Goal: Navigation & Orientation: Find specific page/section

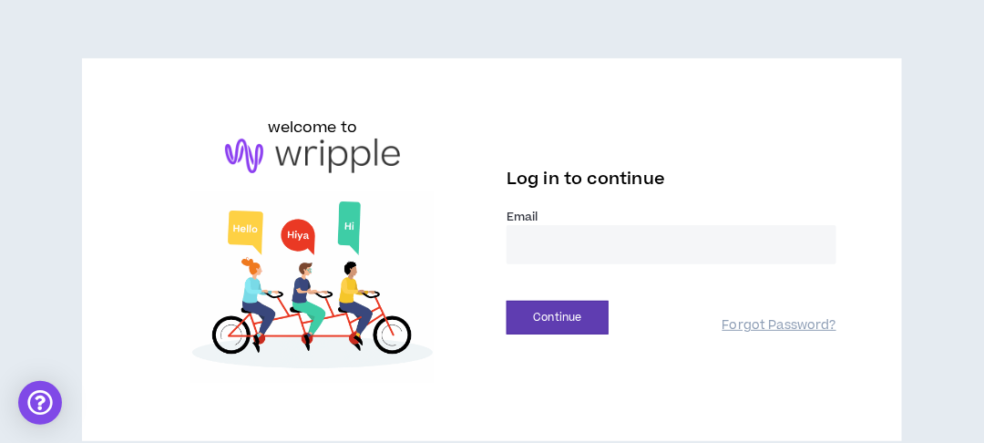
click at [555, 241] on input "email" at bounding box center [672, 244] width 330 height 39
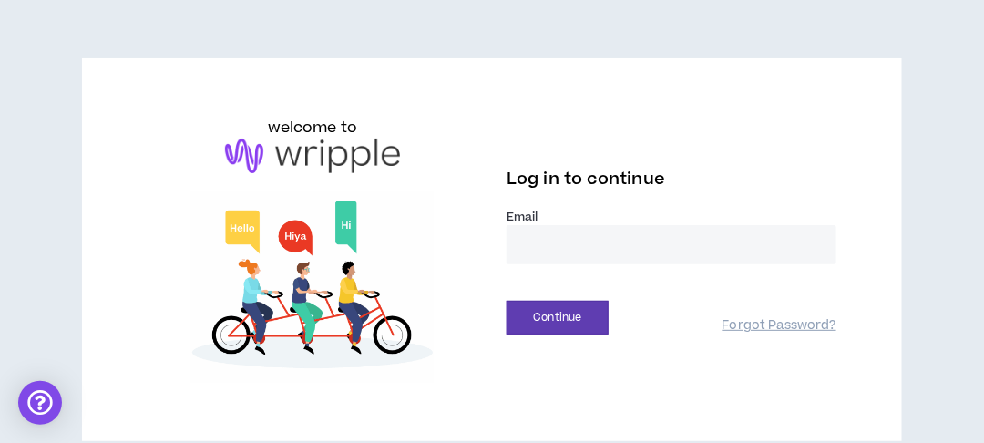
type input "**********"
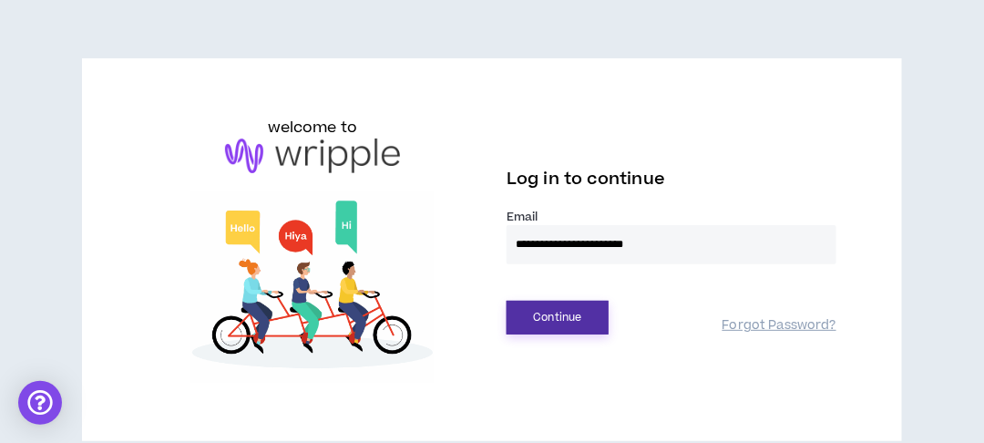
click at [582, 317] on button "Continue" at bounding box center [558, 318] width 102 height 34
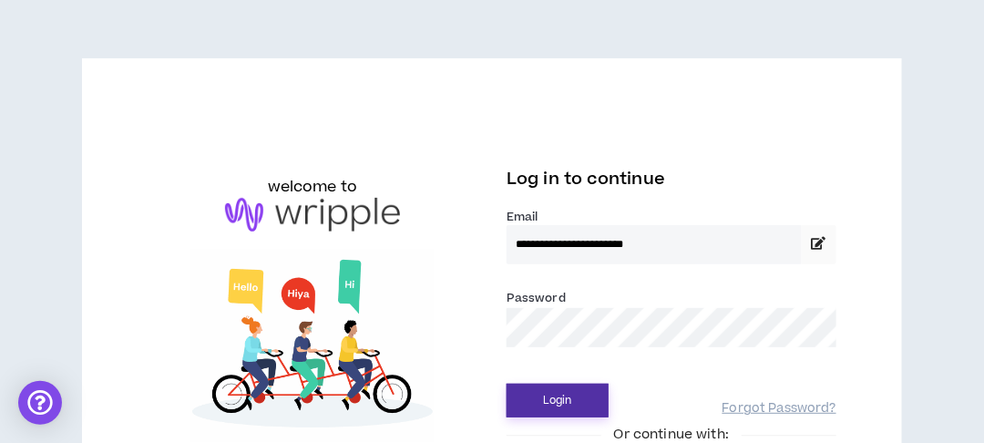
click at [552, 400] on button "Login" at bounding box center [558, 401] width 102 height 34
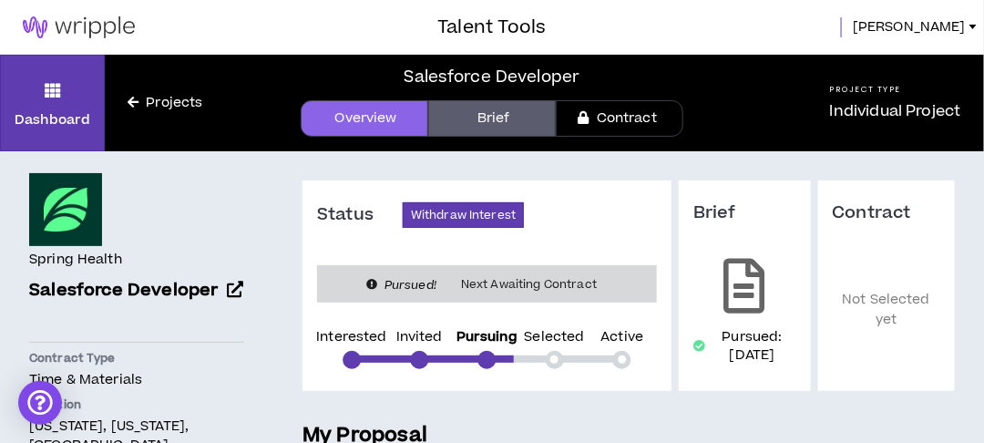
click at [168, 105] on link "Projects" at bounding box center [165, 103] width 120 height 20
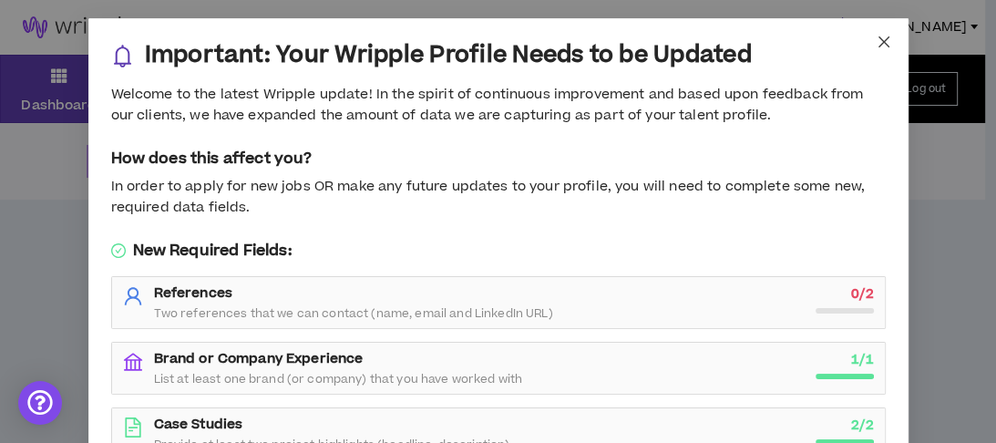
click at [877, 36] on icon "close" at bounding box center [884, 42] width 15 height 15
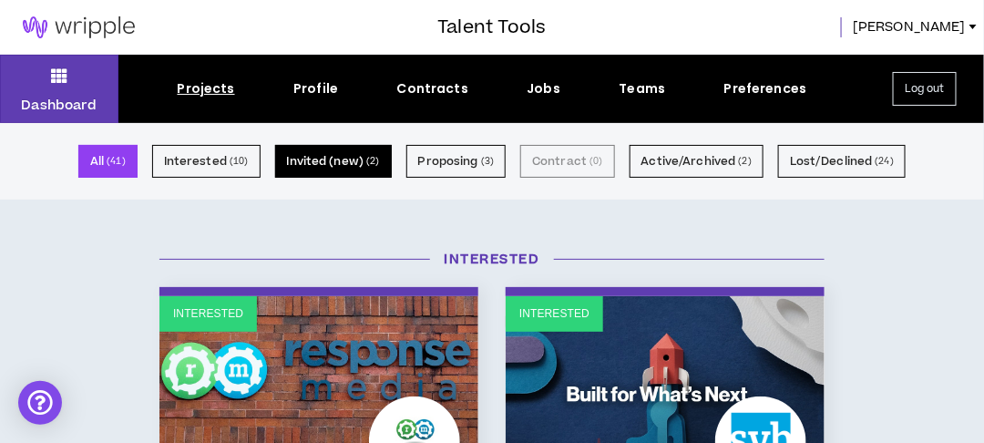
click at [331, 152] on button "Invited (new) ( 2 )" at bounding box center [333, 161] width 117 height 33
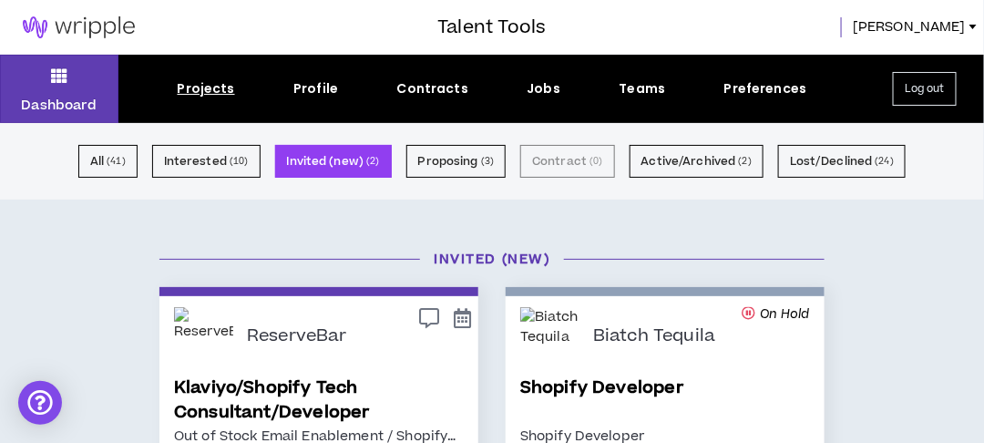
click at [537, 91] on div "Jobs" at bounding box center [545, 88] width 34 height 19
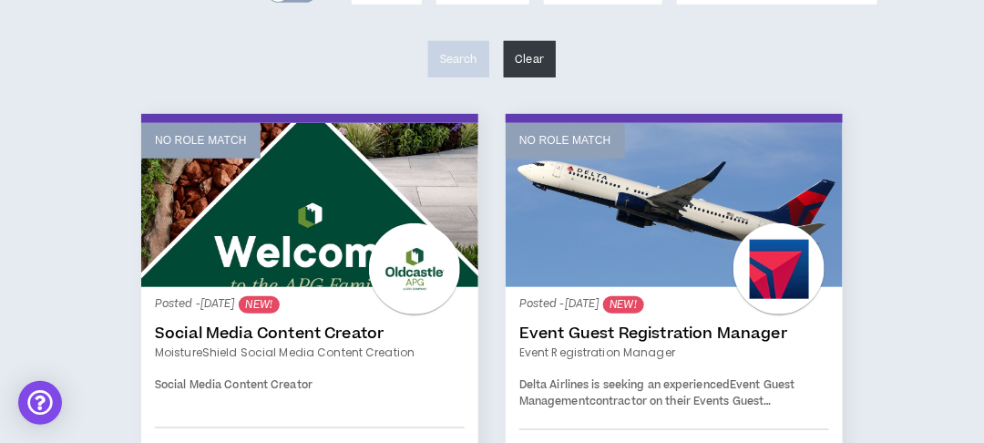
scroll to position [312, 0]
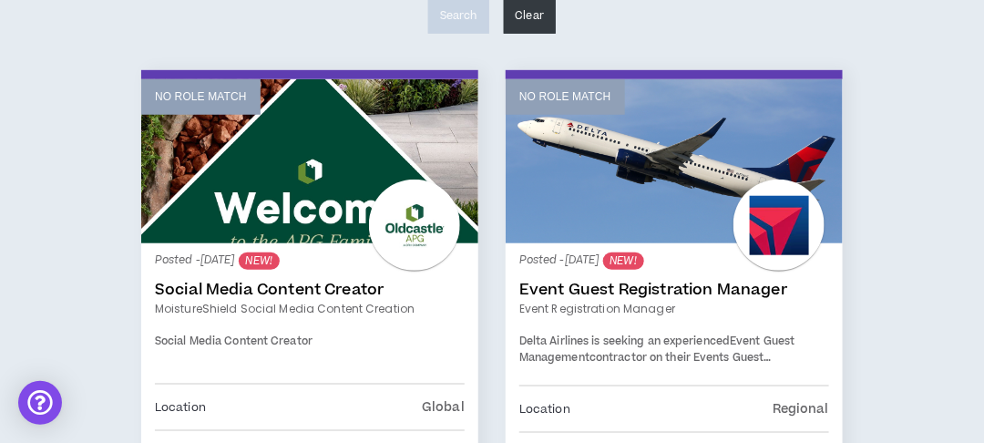
click at [337, 180] on link "No Role Match" at bounding box center [309, 161] width 337 height 164
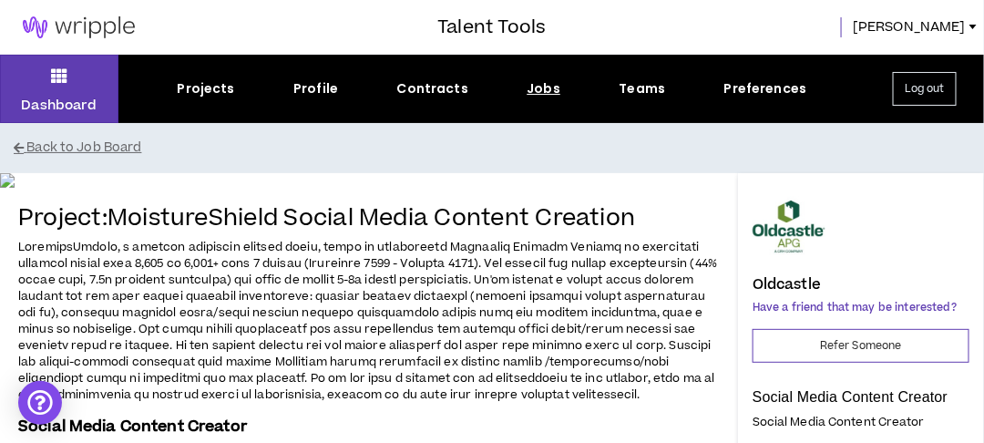
click at [530, 88] on div "Jobs" at bounding box center [545, 88] width 34 height 19
click at [544, 88] on div "Jobs" at bounding box center [545, 88] width 34 height 19
